Goal: Task Accomplishment & Management: Use online tool/utility

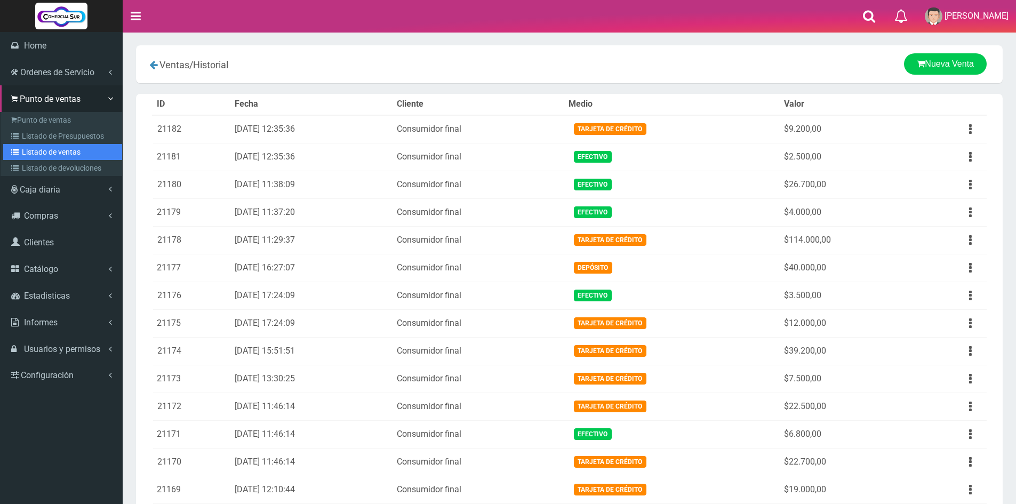
drag, startPoint x: 63, startPoint y: 149, endPoint x: 76, endPoint y: 155, distance: 13.9
click at [63, 149] on link "Listado de ventas" at bounding box center [62, 152] width 119 height 16
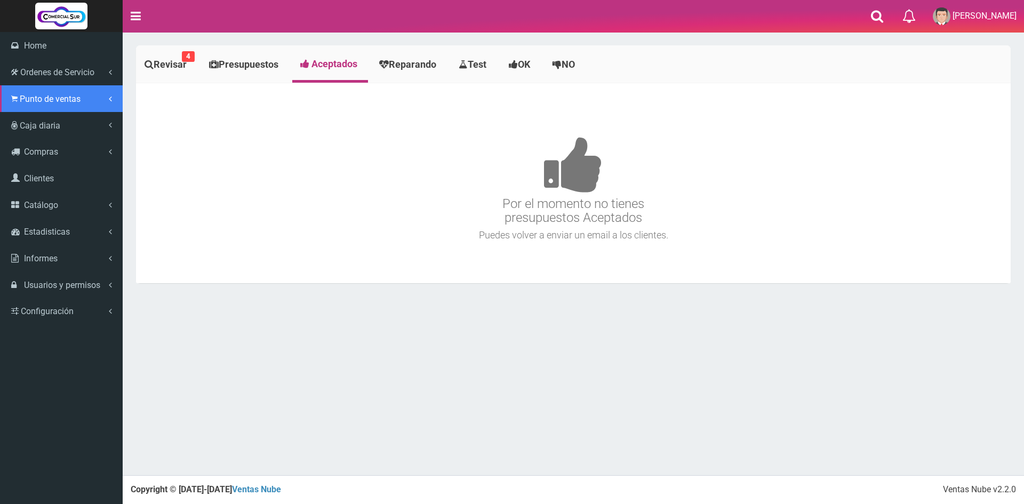
click at [35, 100] on span "Punto de ventas" at bounding box center [50, 99] width 61 height 10
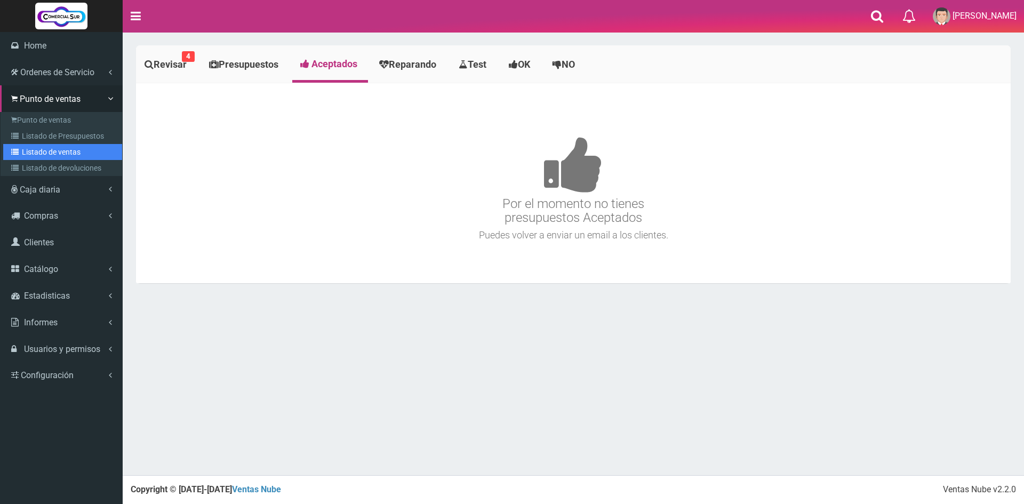
click at [49, 149] on link "Listado de ventas" at bounding box center [62, 152] width 119 height 16
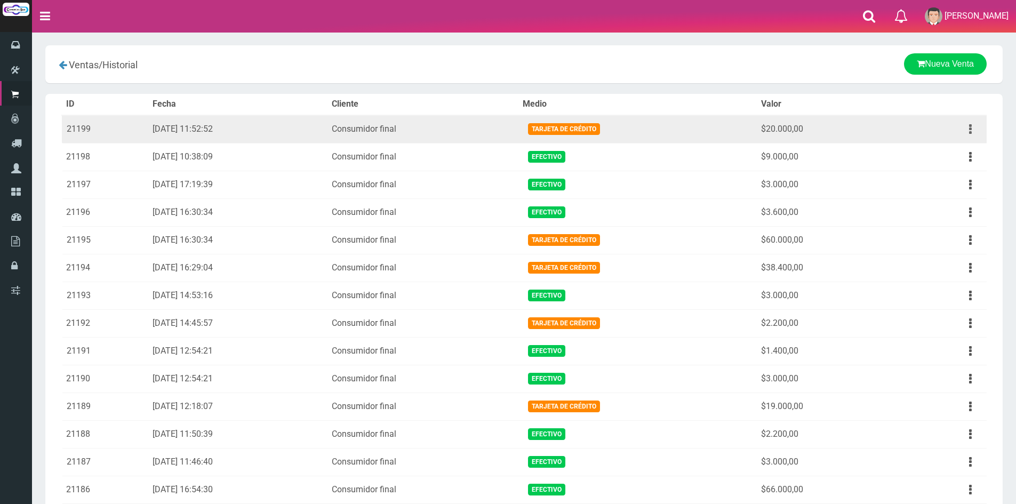
click at [968, 125] on button "button" at bounding box center [971, 129] width 24 height 19
click at [933, 151] on link "Ver" at bounding box center [940, 154] width 84 height 23
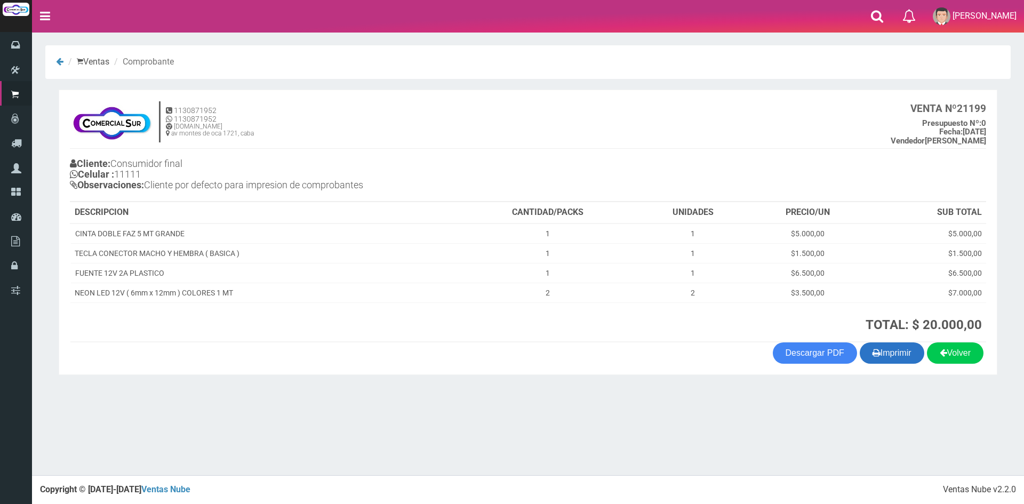
click at [897, 360] on button "Imprimir" at bounding box center [892, 352] width 65 height 21
click at [340, 358] on div "Volver Imprimir Descargar PDF" at bounding box center [528, 352] width 932 height 21
click at [894, 351] on button "Imprimir" at bounding box center [892, 352] width 65 height 21
click at [447, 378] on section "× Titulo del Msj texto Mas Texto Cancelar Aceptar Ventas Comprobante 0" at bounding box center [528, 213] width 992 height 362
click at [394, 369] on section "1130871952 1130871952 www.comercialsur.biz av montes de oca 1721, caba VENTA Nº…" at bounding box center [528, 232] width 939 height 285
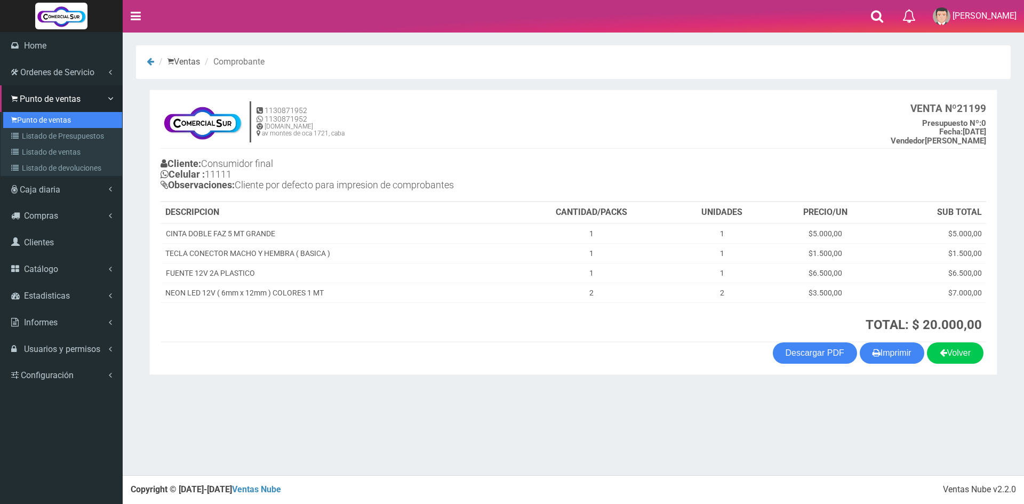
click at [49, 119] on link "Punto de ventas" at bounding box center [62, 120] width 119 height 16
